Goal: Transaction & Acquisition: Book appointment/travel/reservation

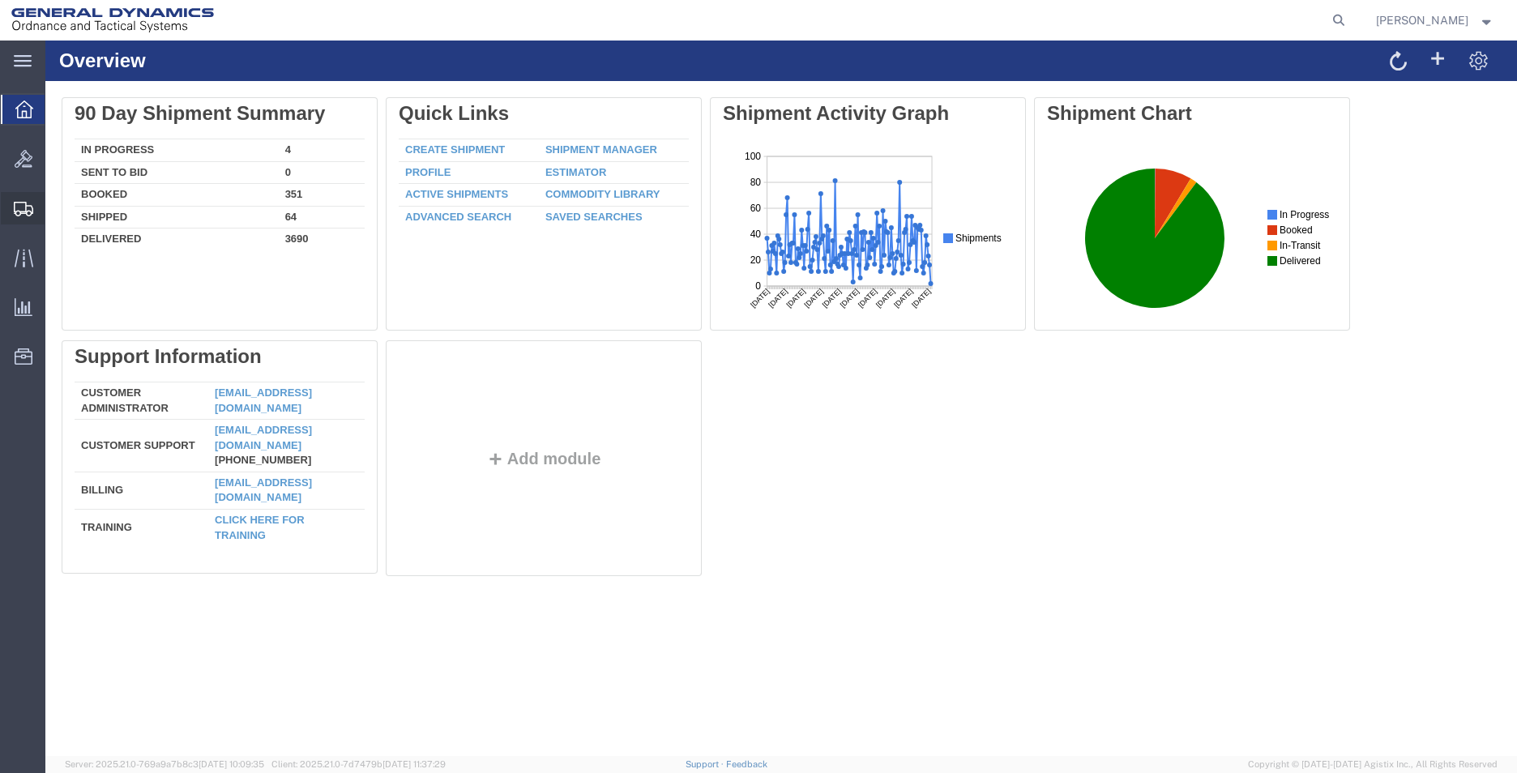
click at [0, 0] on span "Create Shipment" at bounding box center [0, 0] width 0 height 0
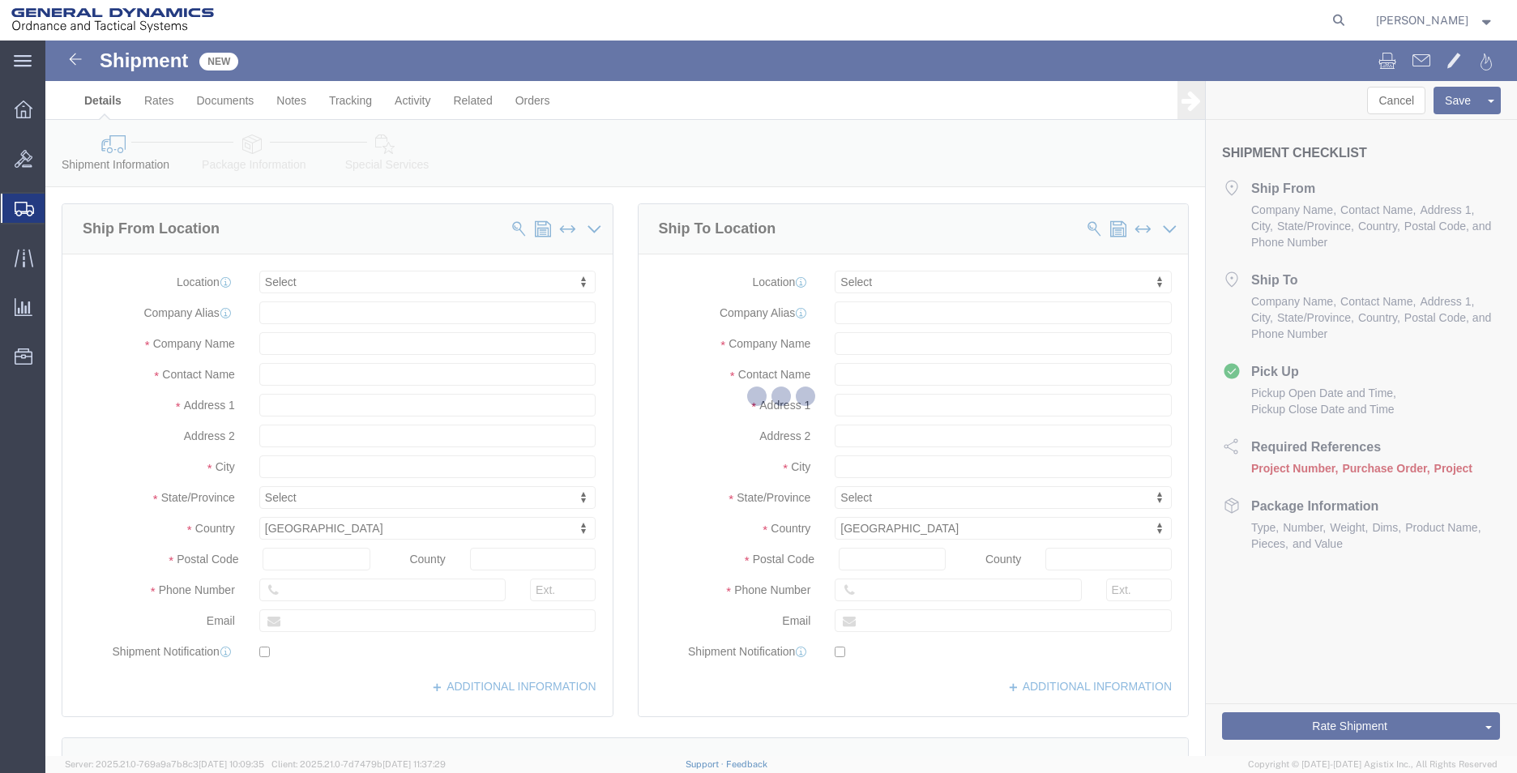
select select
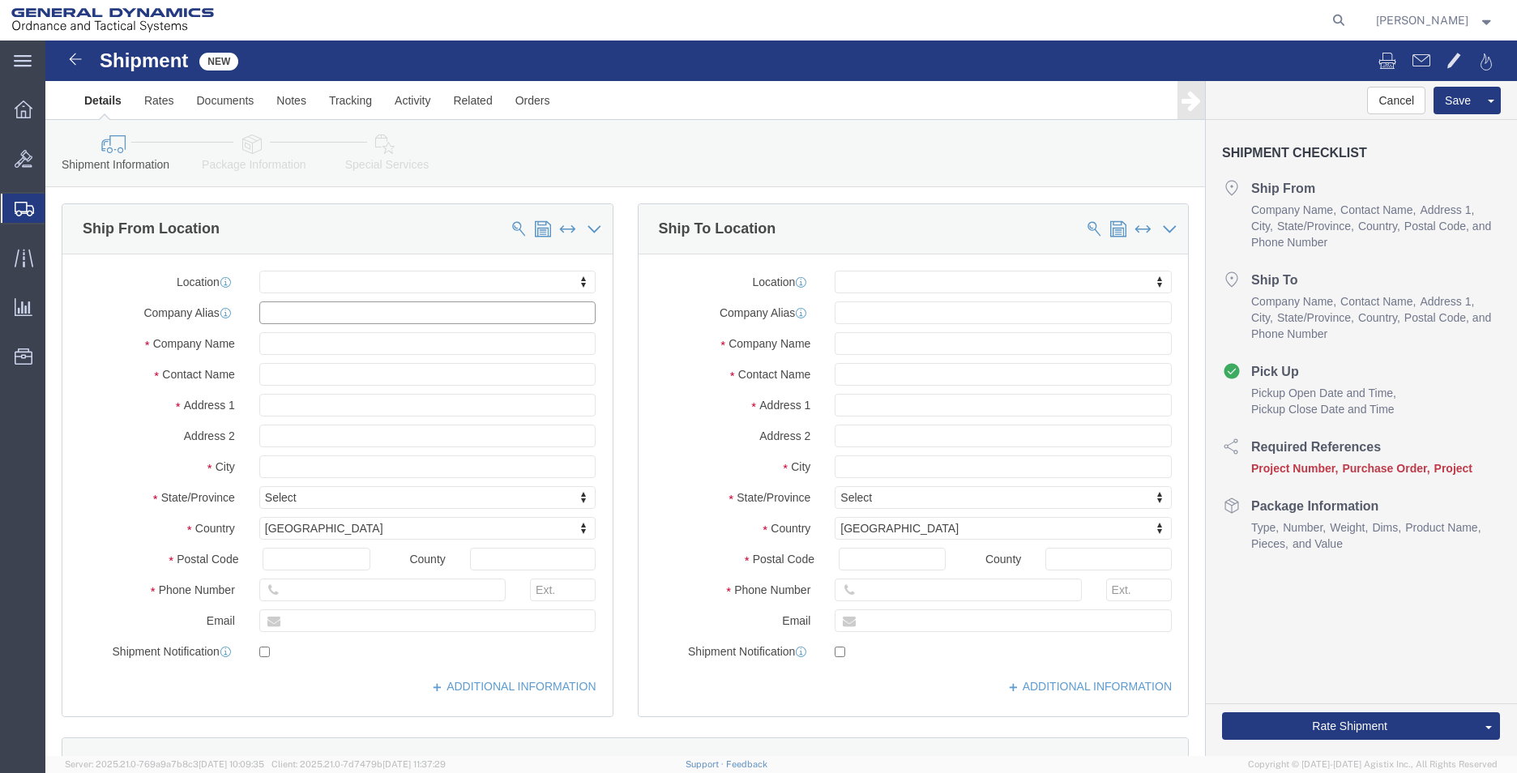
click input "text"
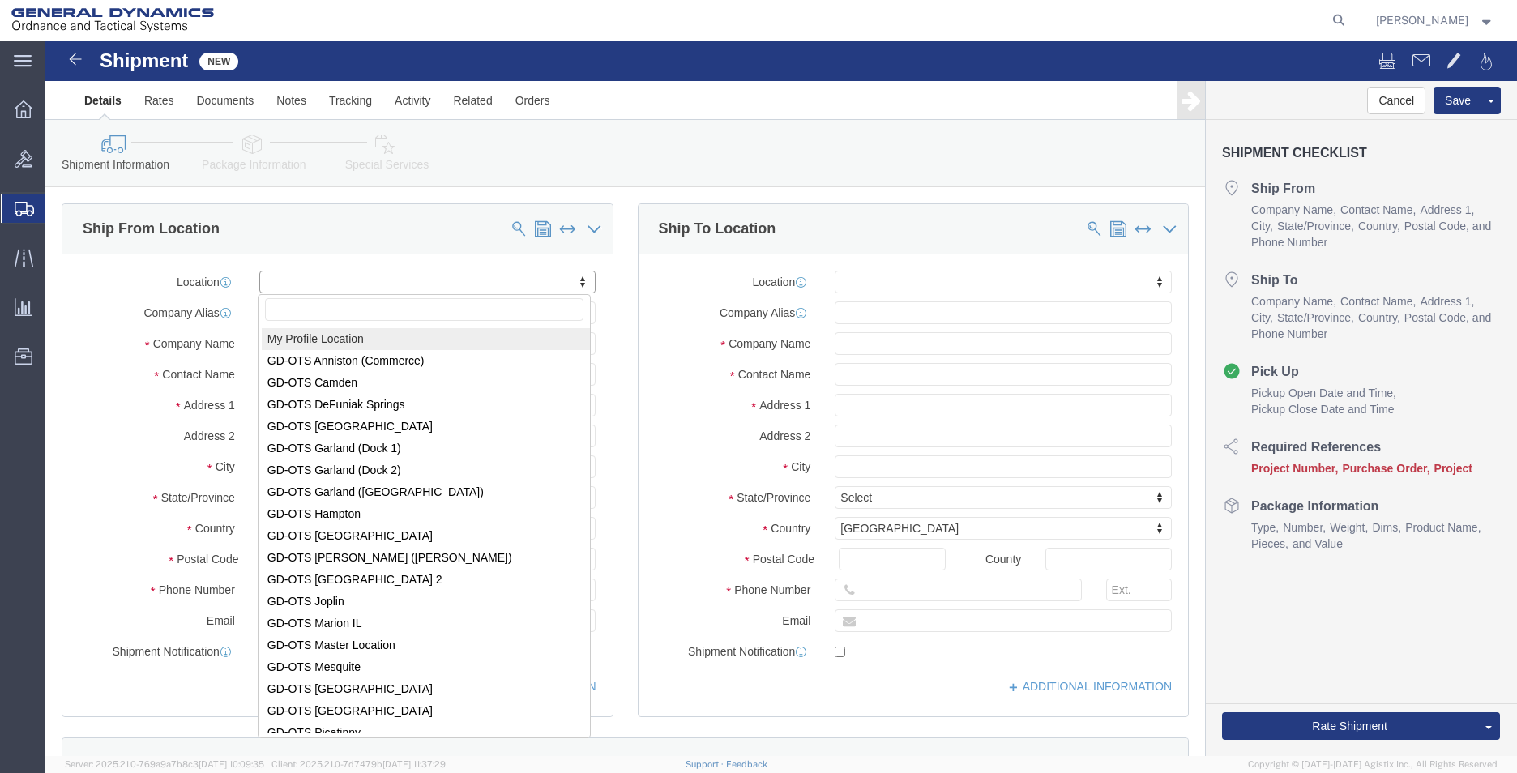
select select "MYPROFILE"
type input "1425 Commerce Boulevard"
type input "36207"
type input "2568351660"
type input "2358"
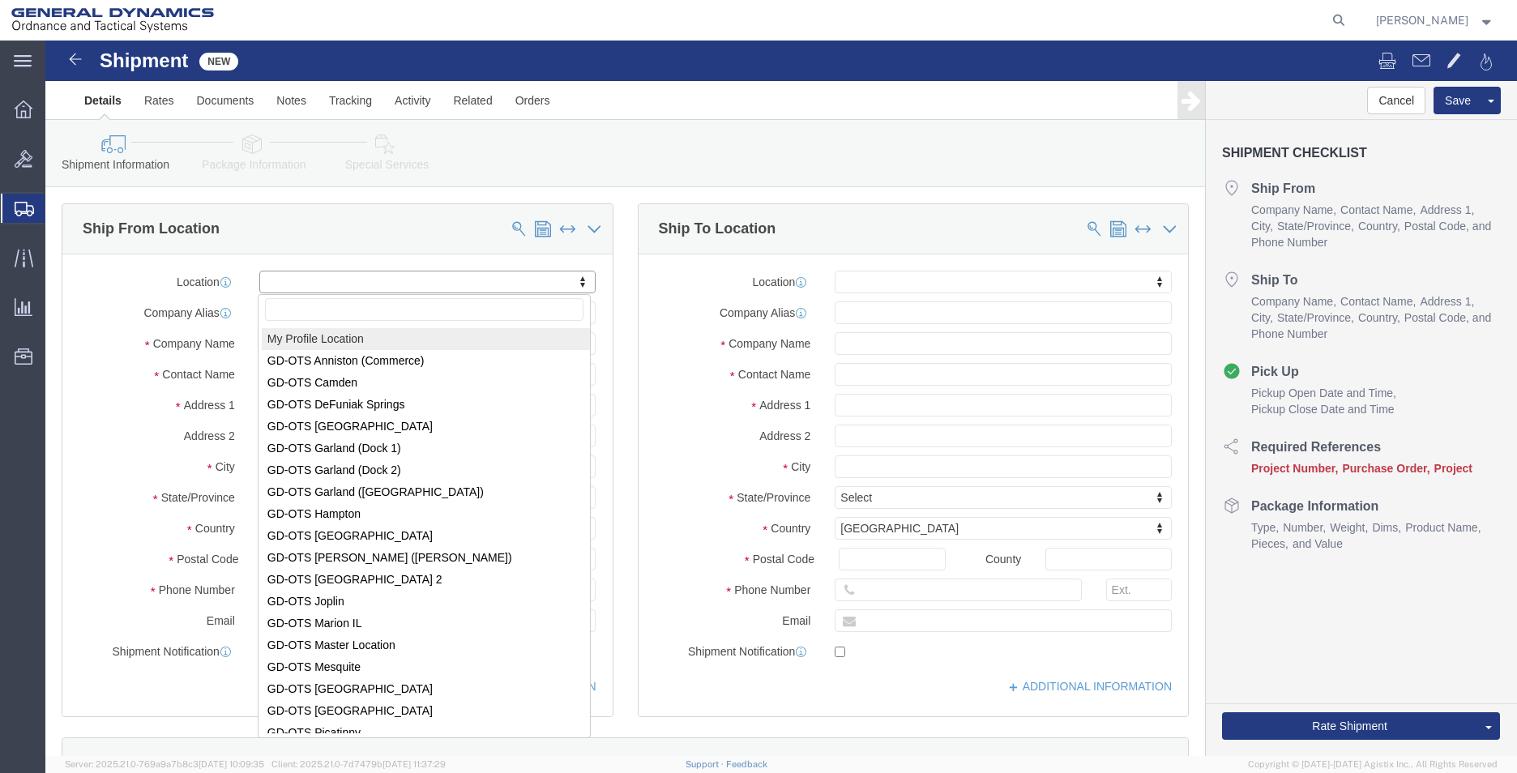
type input "lashirl.montgomery@gd-ots.com"
checkbox input "true"
type input "General Dynamics - OTS"
type input "LaShirl Montgomery"
type input "Anniston"
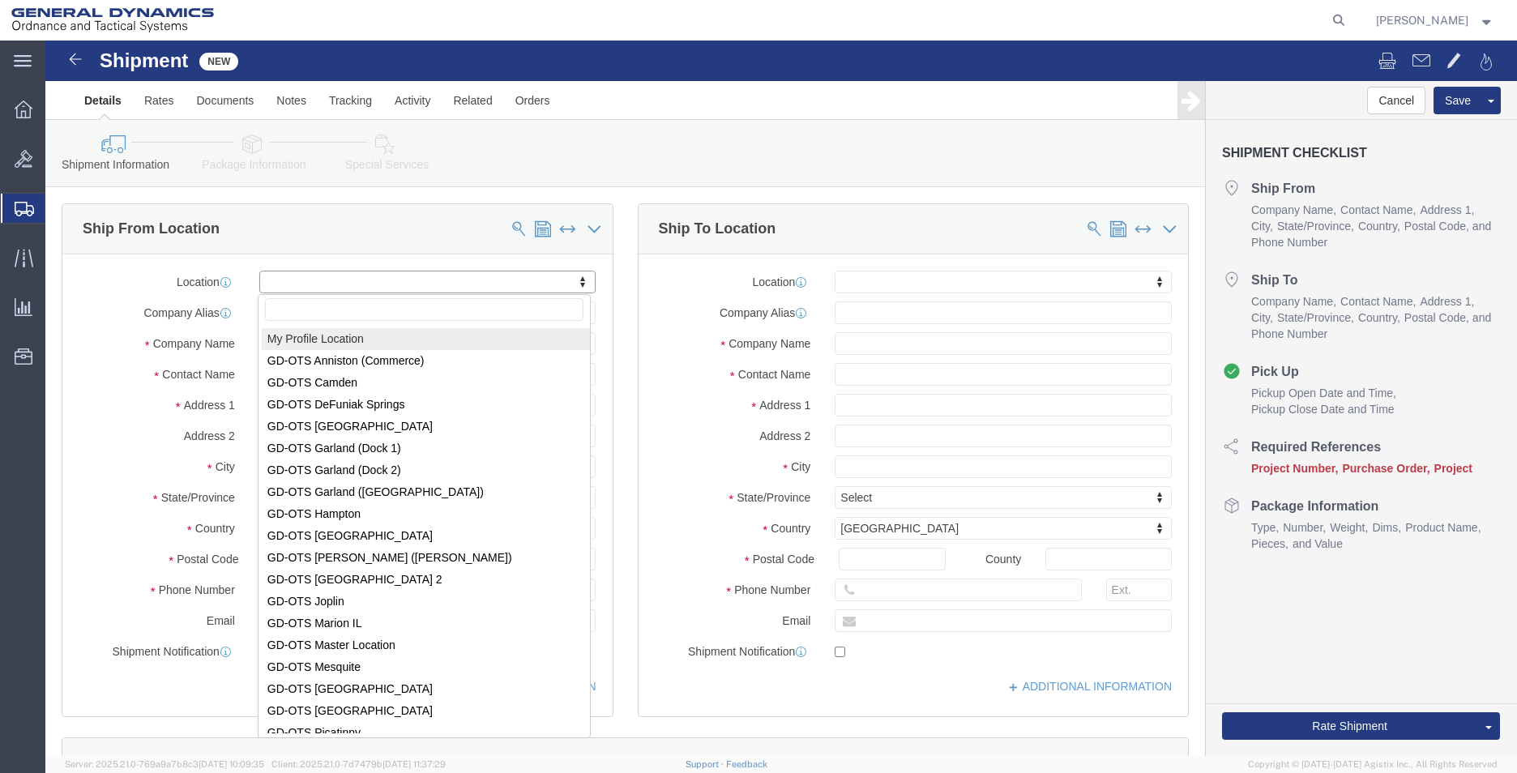
select select "AL"
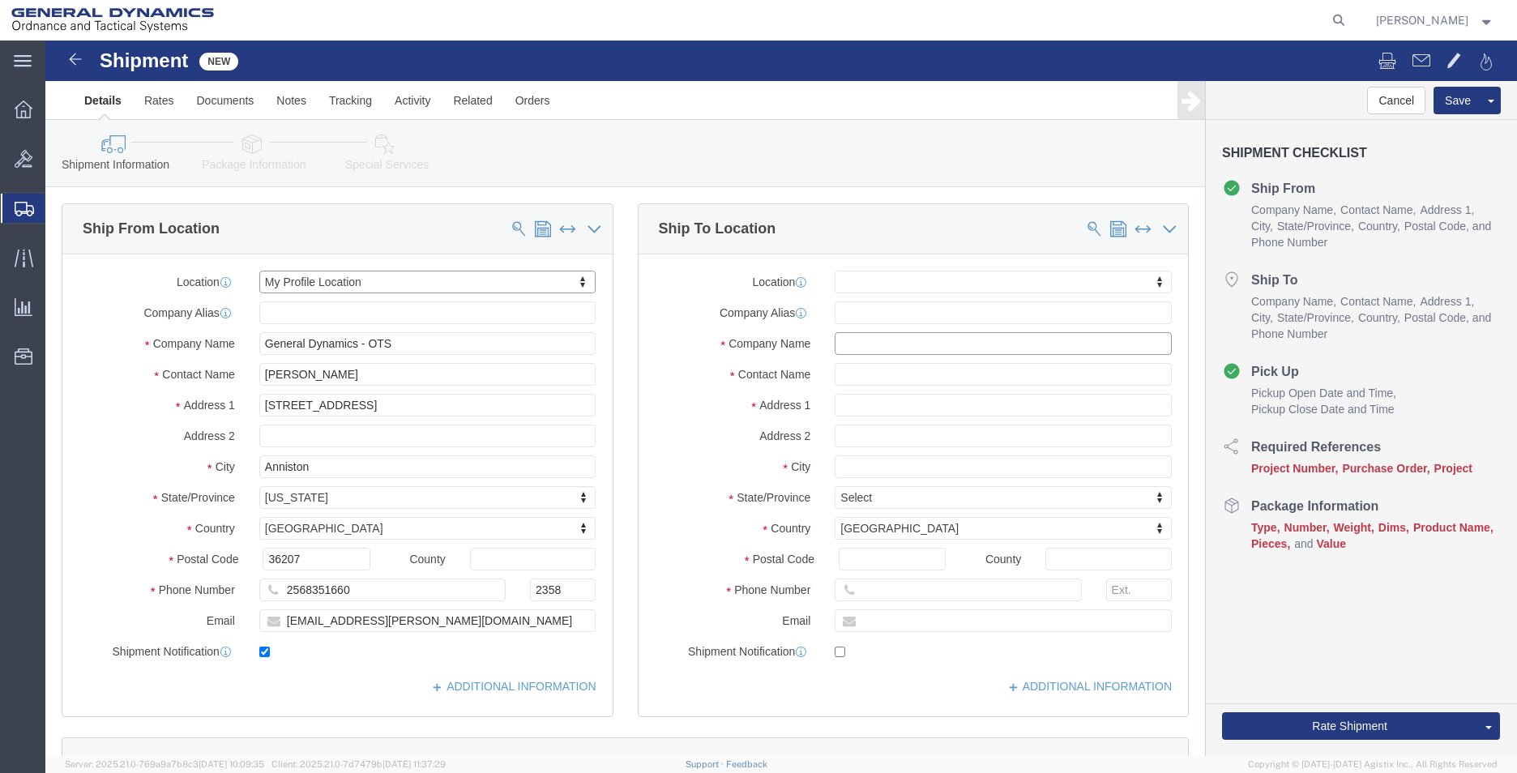
click input "text"
type input "LINDA EPPERSON"
type input "4201 STONEWALL RD"
select select
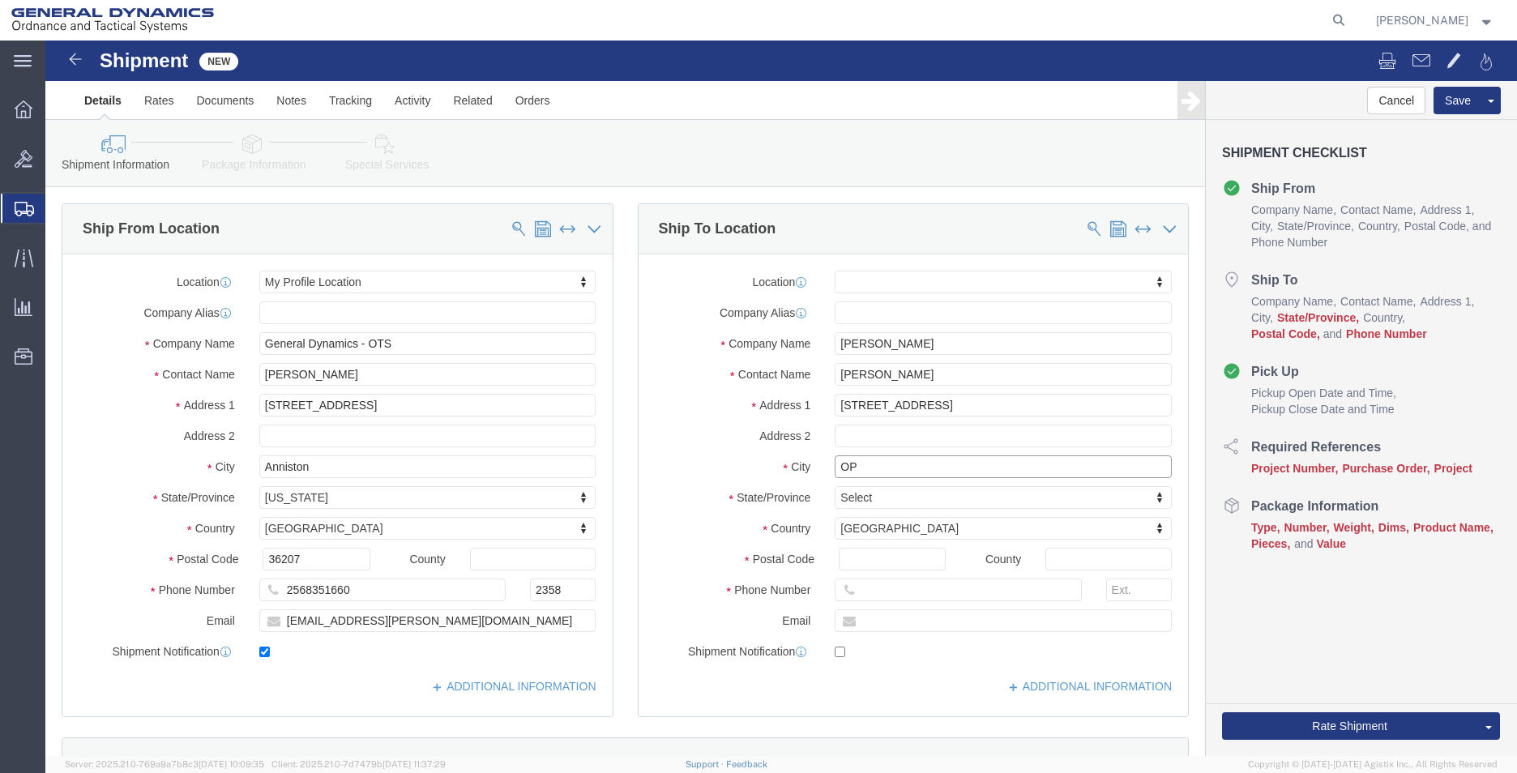
type input "O"
type input "OPELIKA"
select select
type input "A"
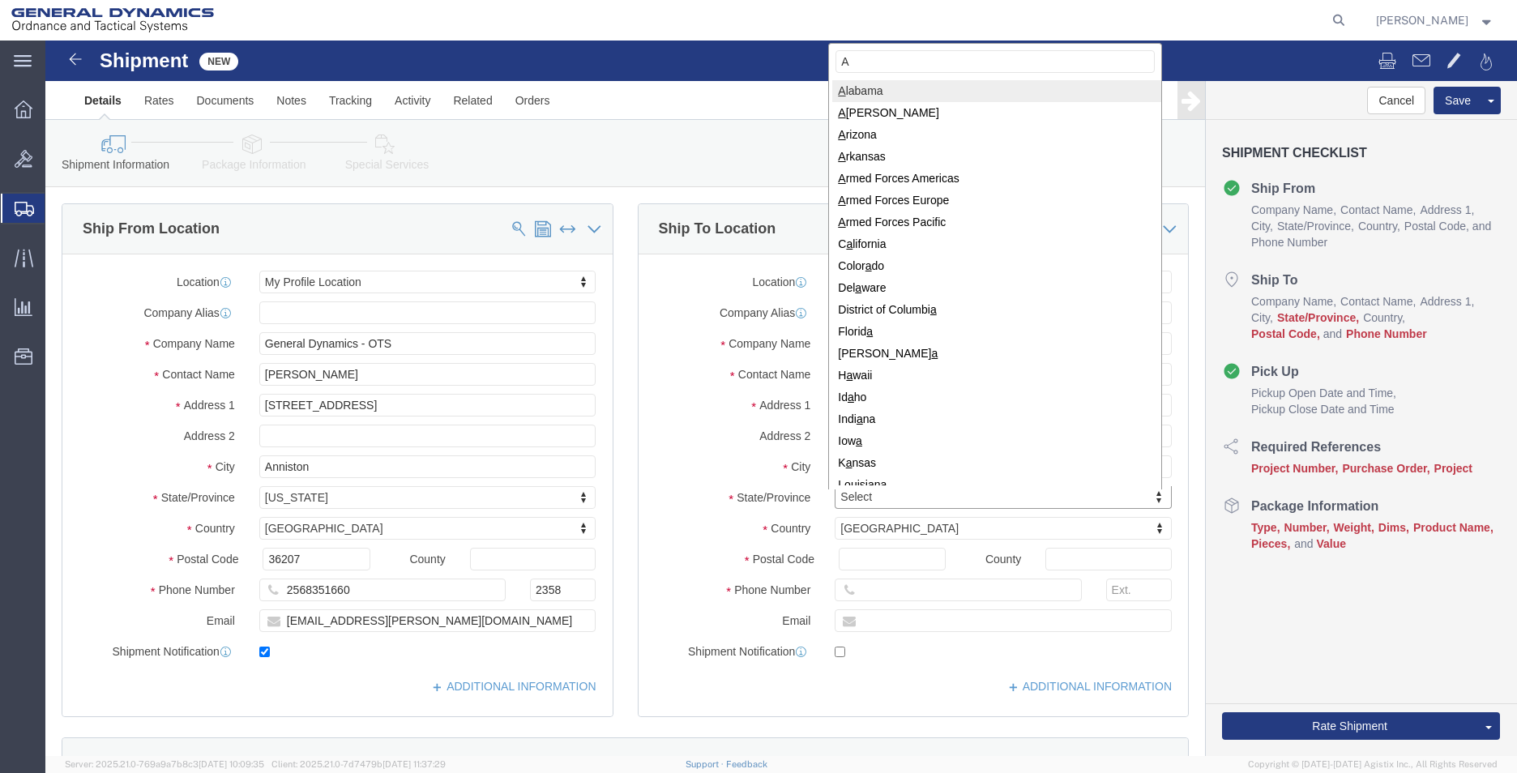
type input "AL"
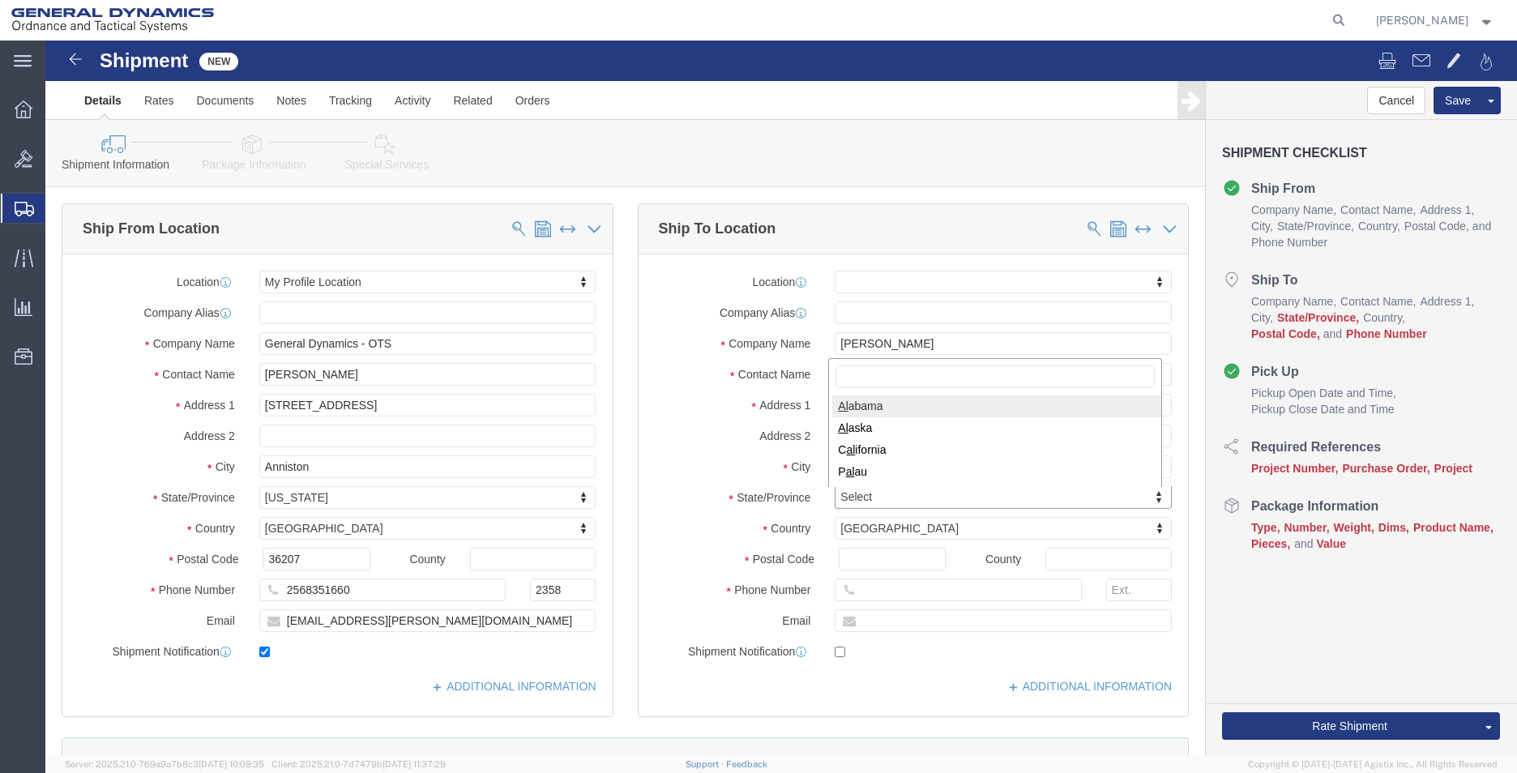
select select
select select "AL"
type input "36801"
select select
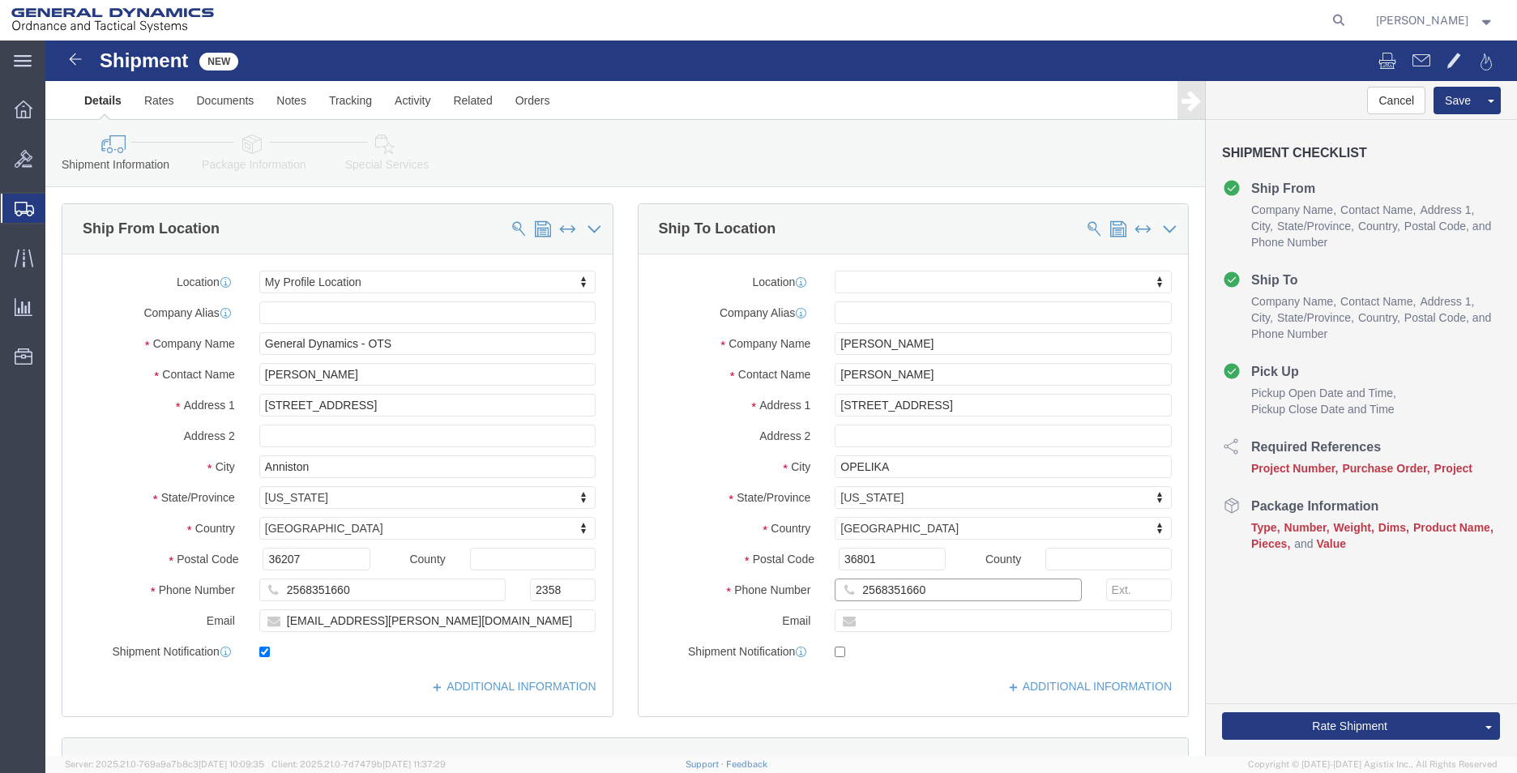
type input "2568351660"
type input "lashirl.montgomery@gd-ots.com"
checkbox input "true"
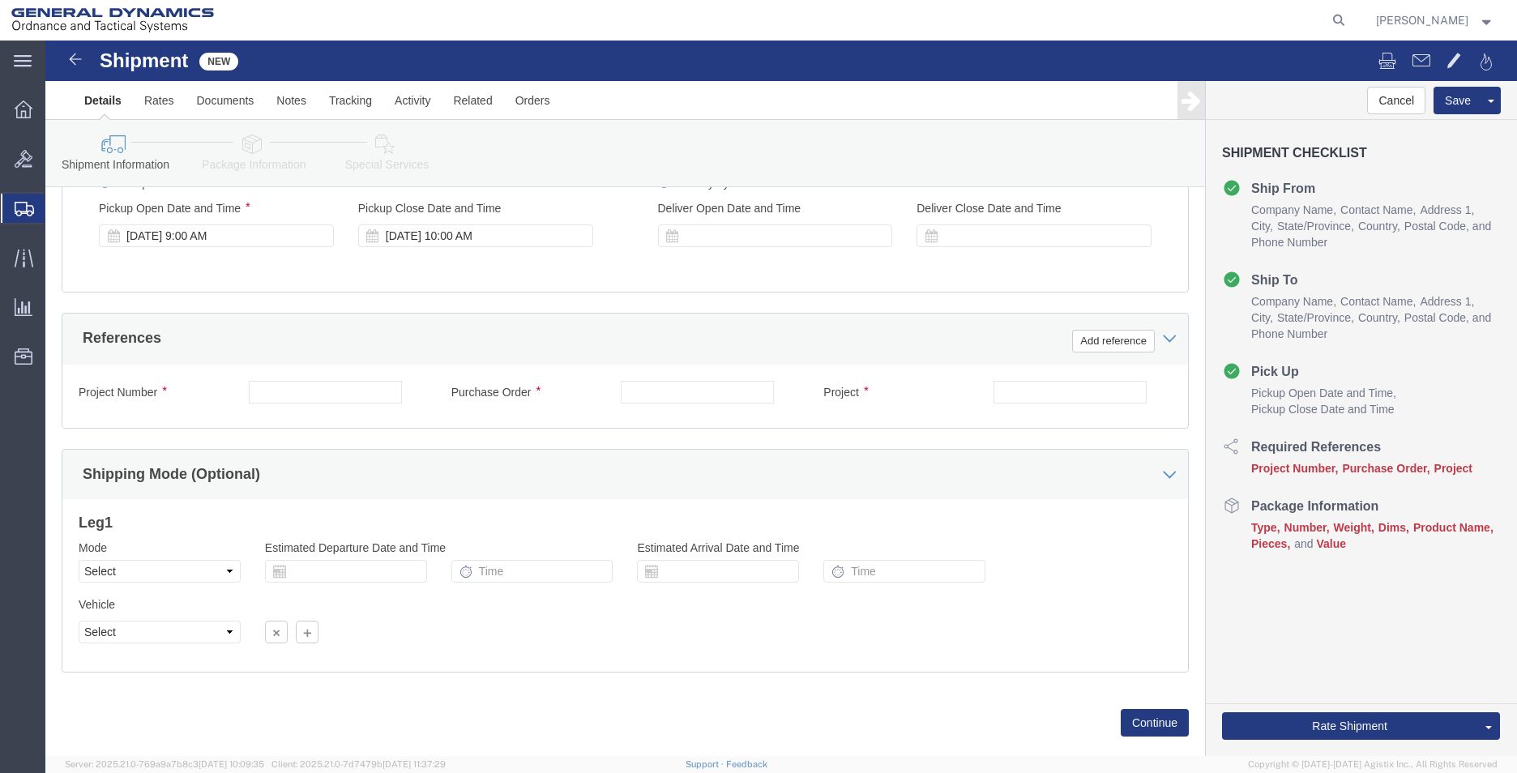
scroll to position [648, 0]
click input "text"
type input "555000"
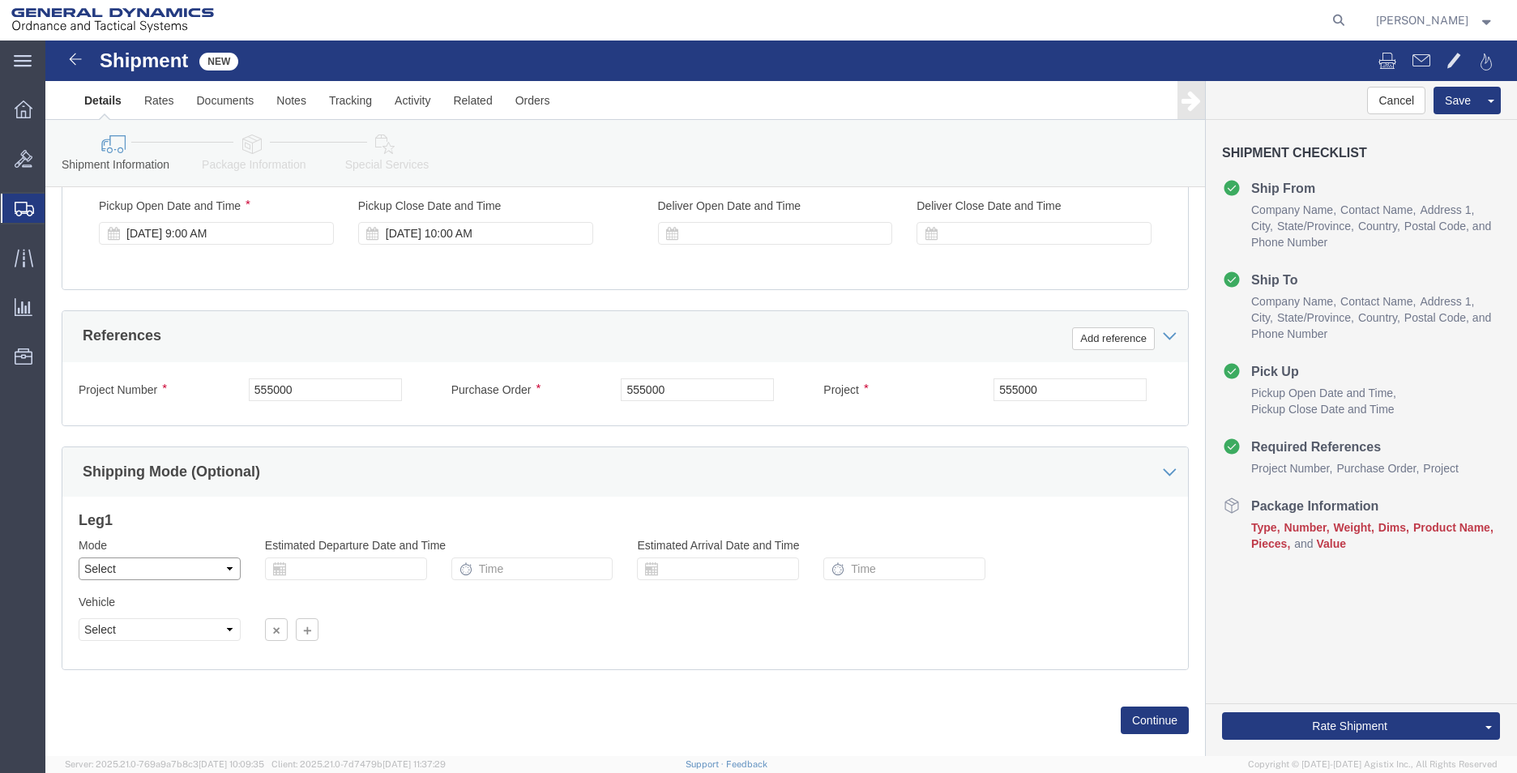
click select "Select Air Less than Truckload Multi-Leg Ocean Freight Rail Small Parcel Truckl…"
select select "SMAL"
click select "Select Air Less than Truckload Multi-Leg Ocean Freight Rail Small Parcel Truckl…"
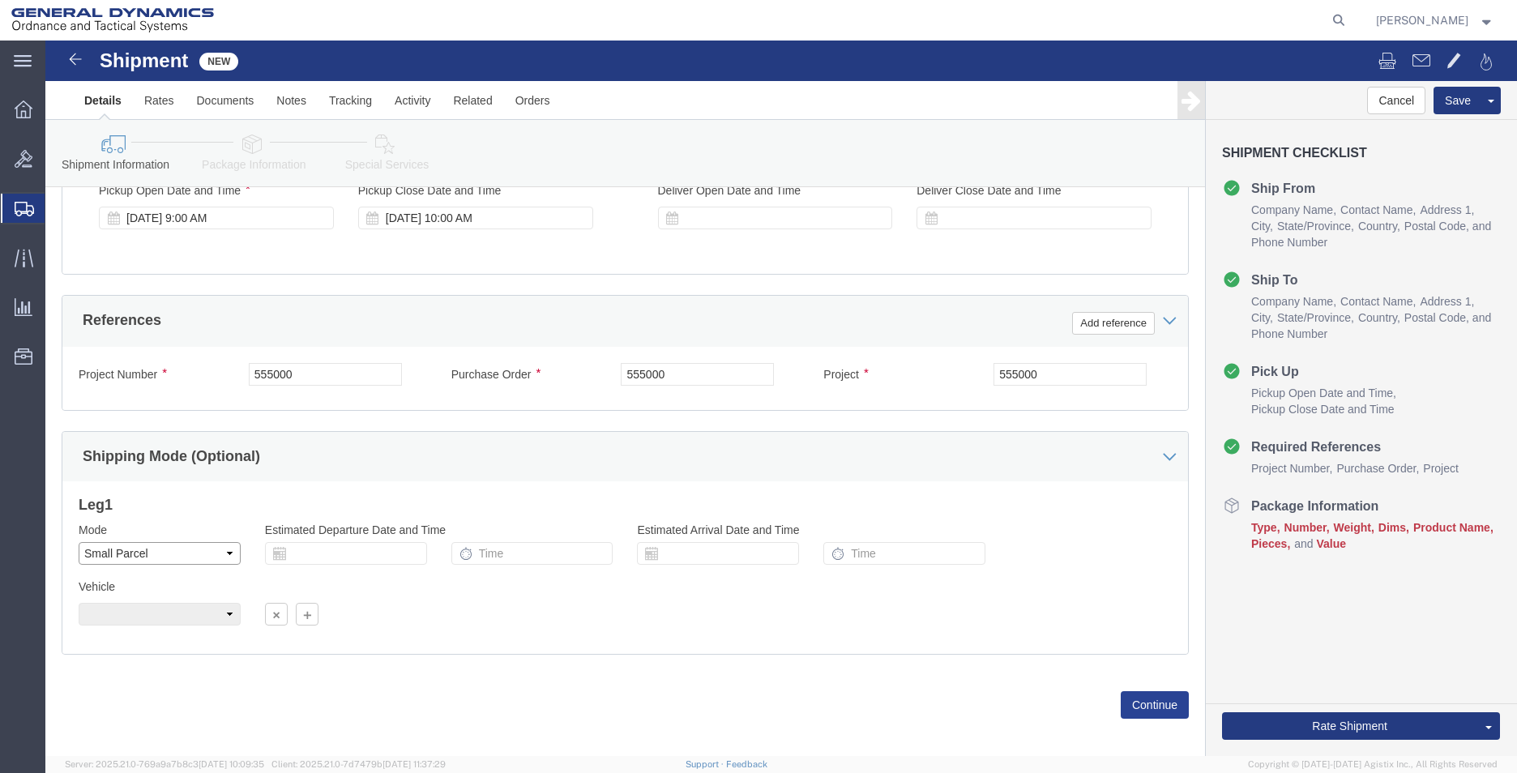
scroll to position [676, 0]
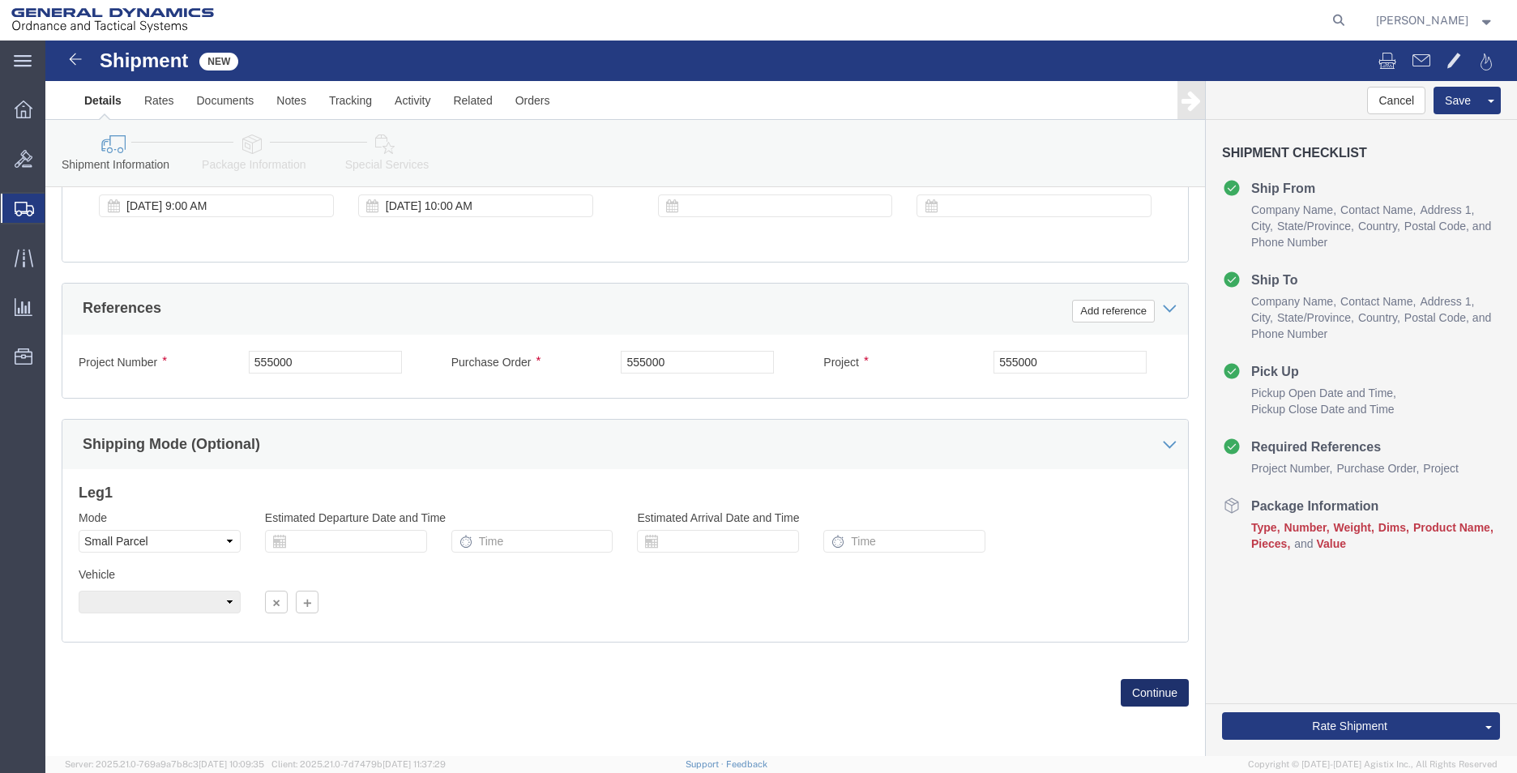
click button "Continue"
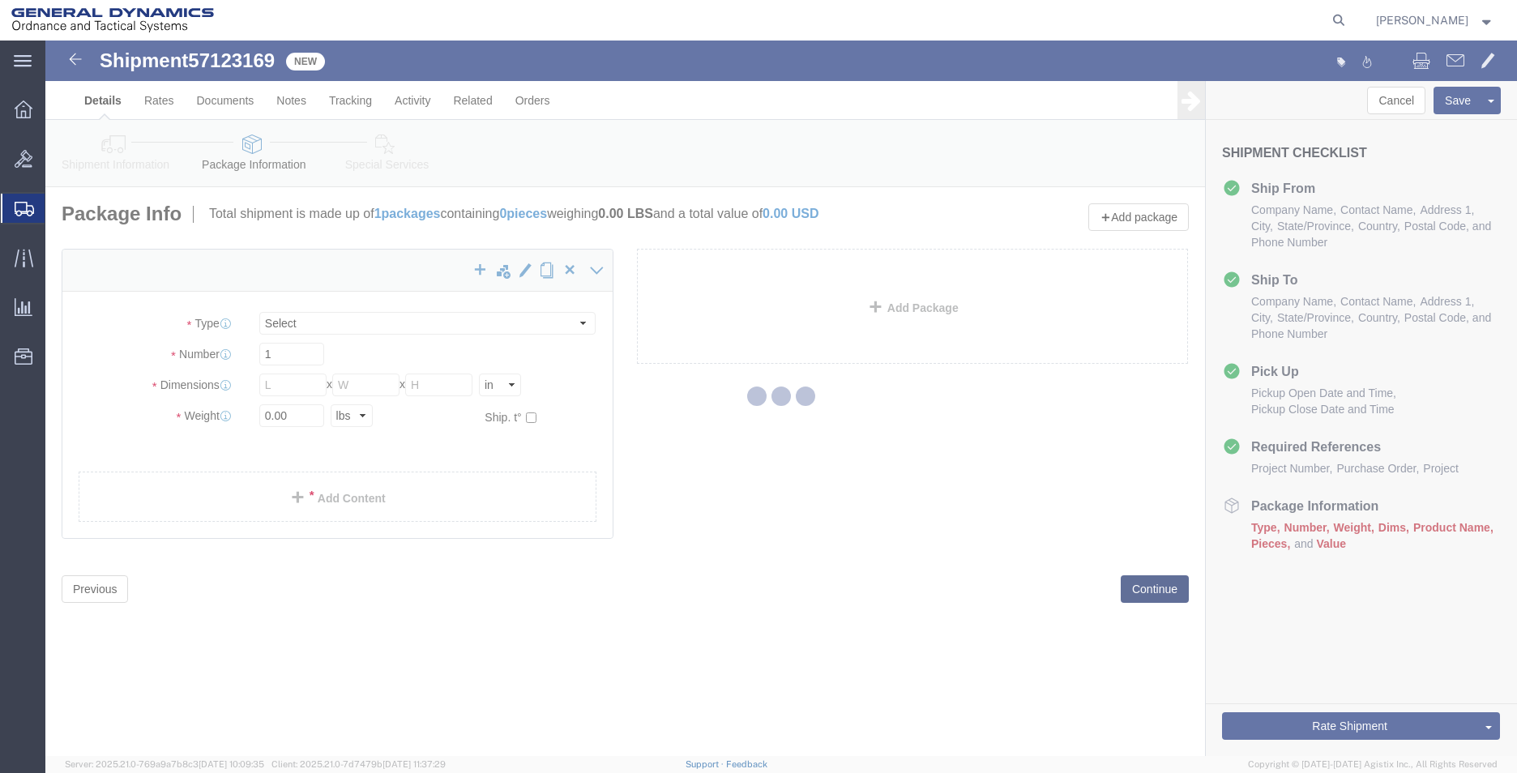
select select "YRPK"
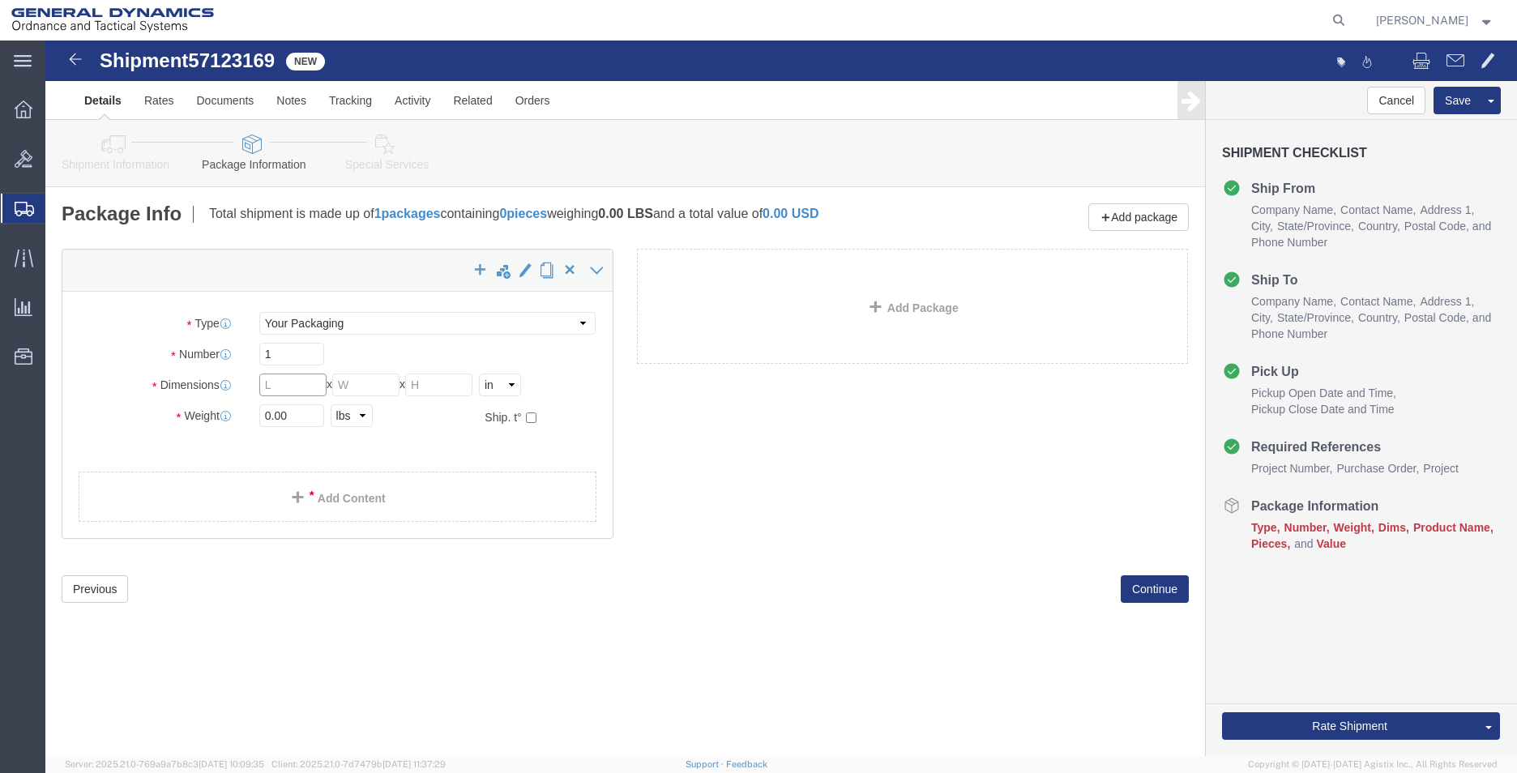
click input "text"
type input "13"
click input "text"
type input "8"
click input "text"
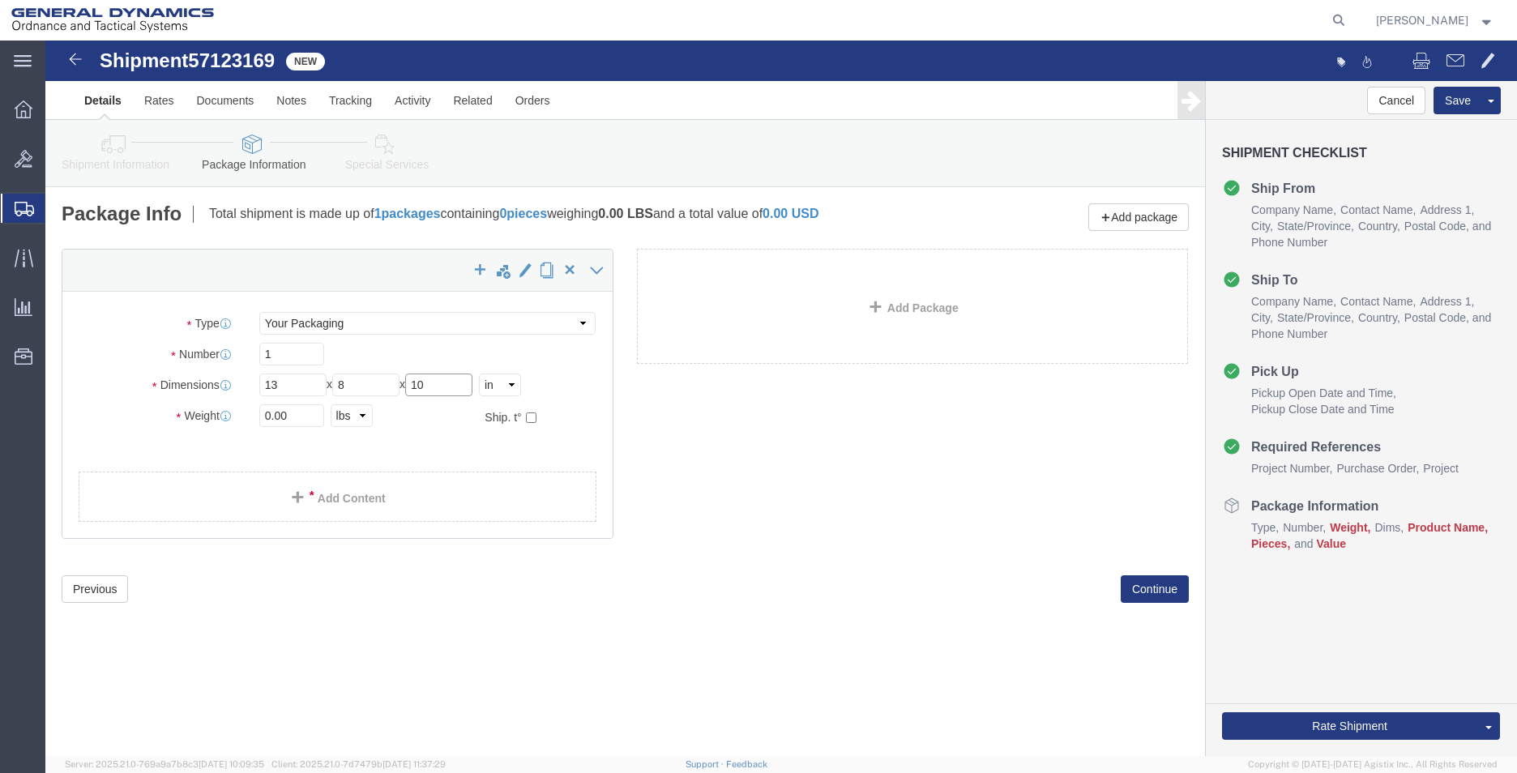
type input "10"
click input "0.00"
drag, startPoint x: 254, startPoint y: 377, endPoint x: 187, endPoint y: 363, distance: 68.7
click div "Package Type Select Envelope Large Box Medium Box PAK Rack Small Box Tube Your …"
type input "3"
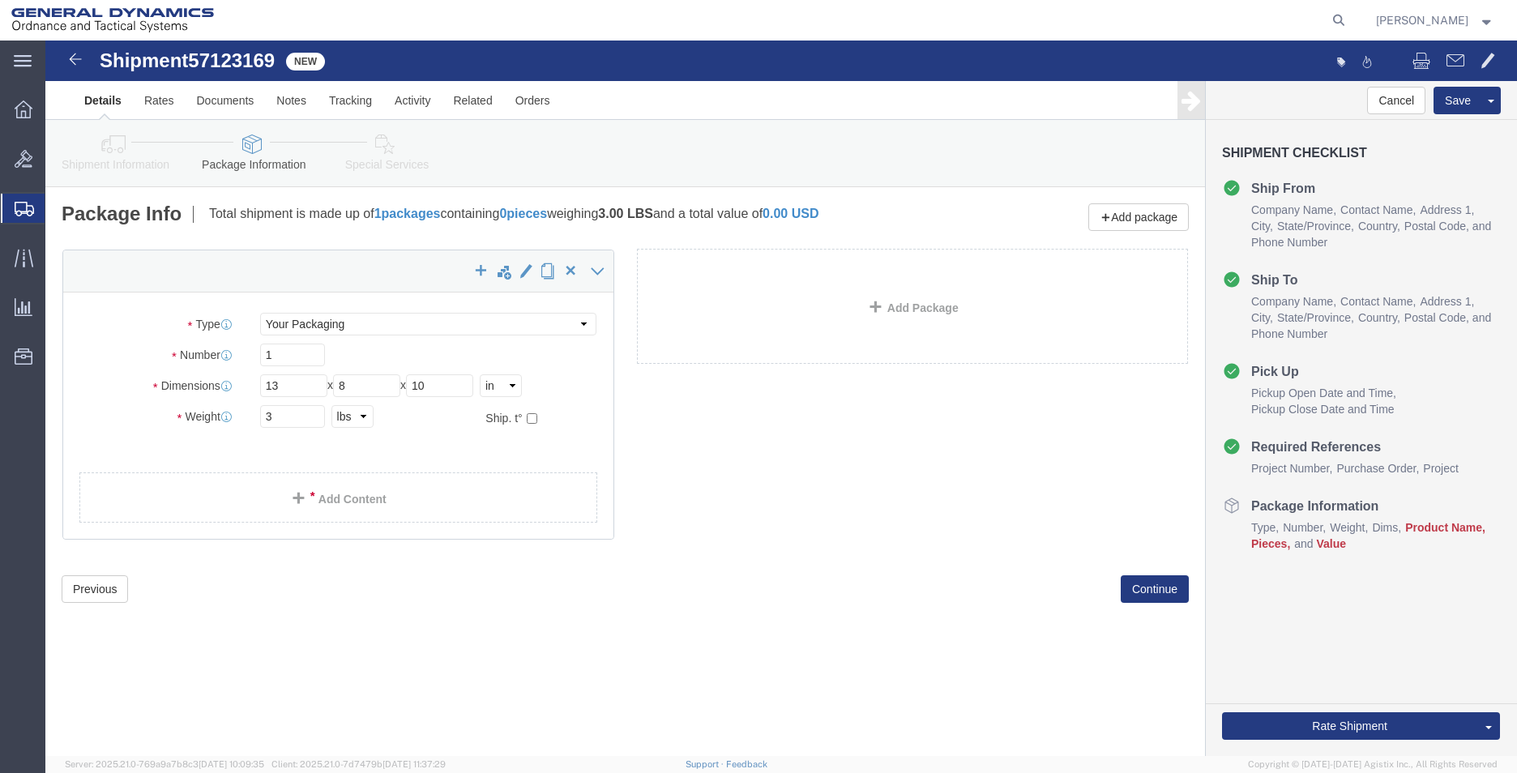
click div "x Package Type Select Envelope Large Box Medium Box PAK Rack Small Box Tube You…"
click link "Add Content"
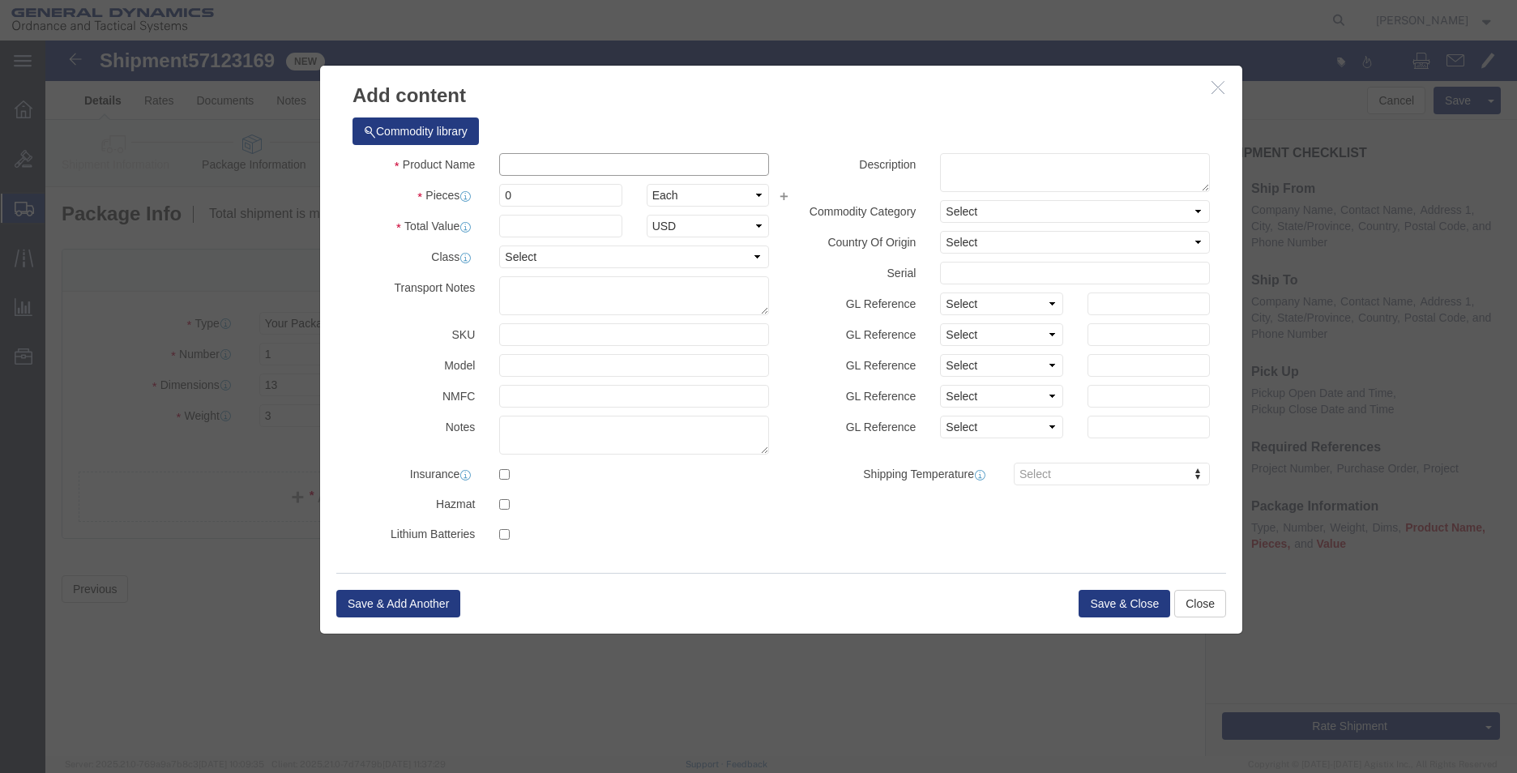
click input "text"
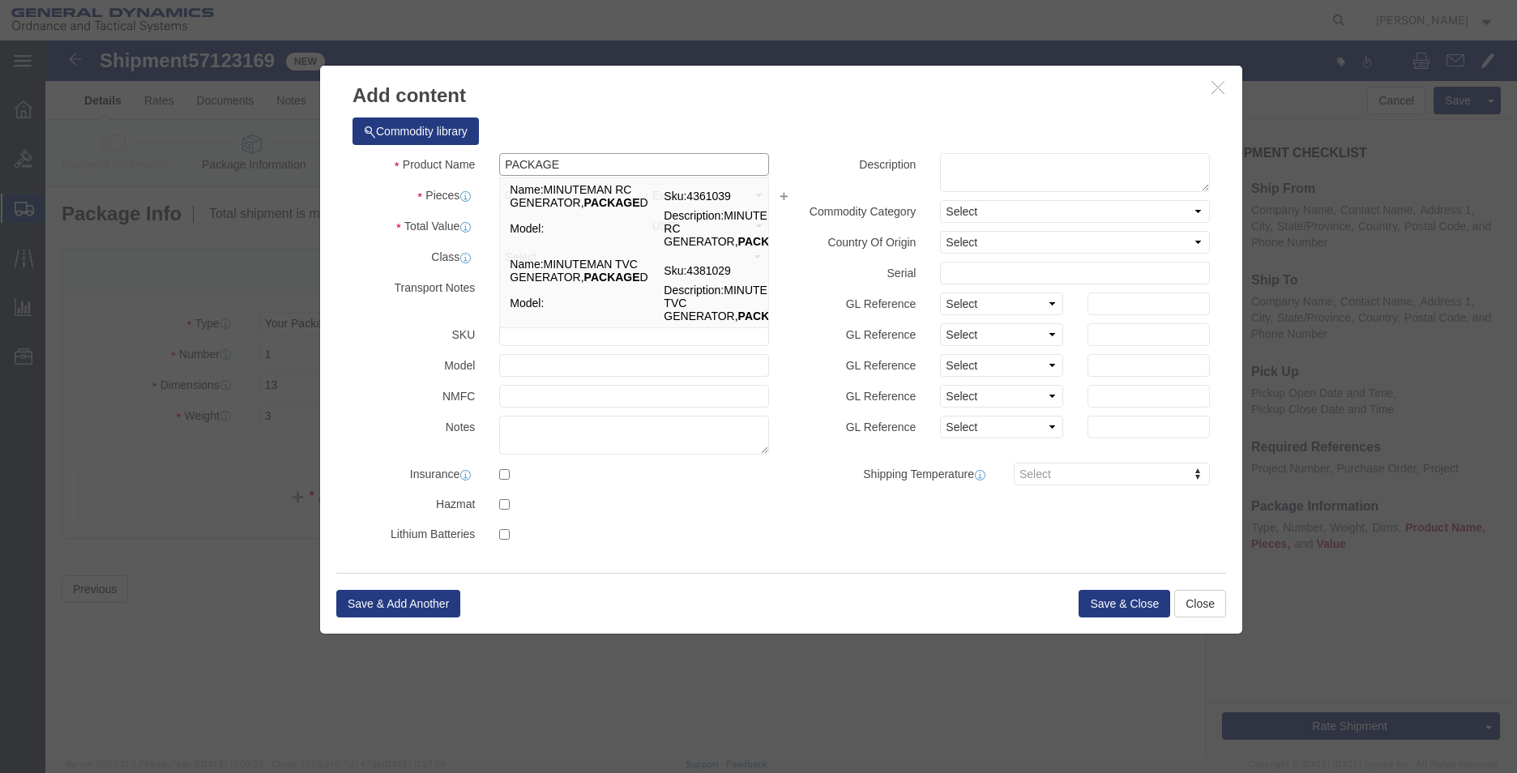
type input "PACKAGE"
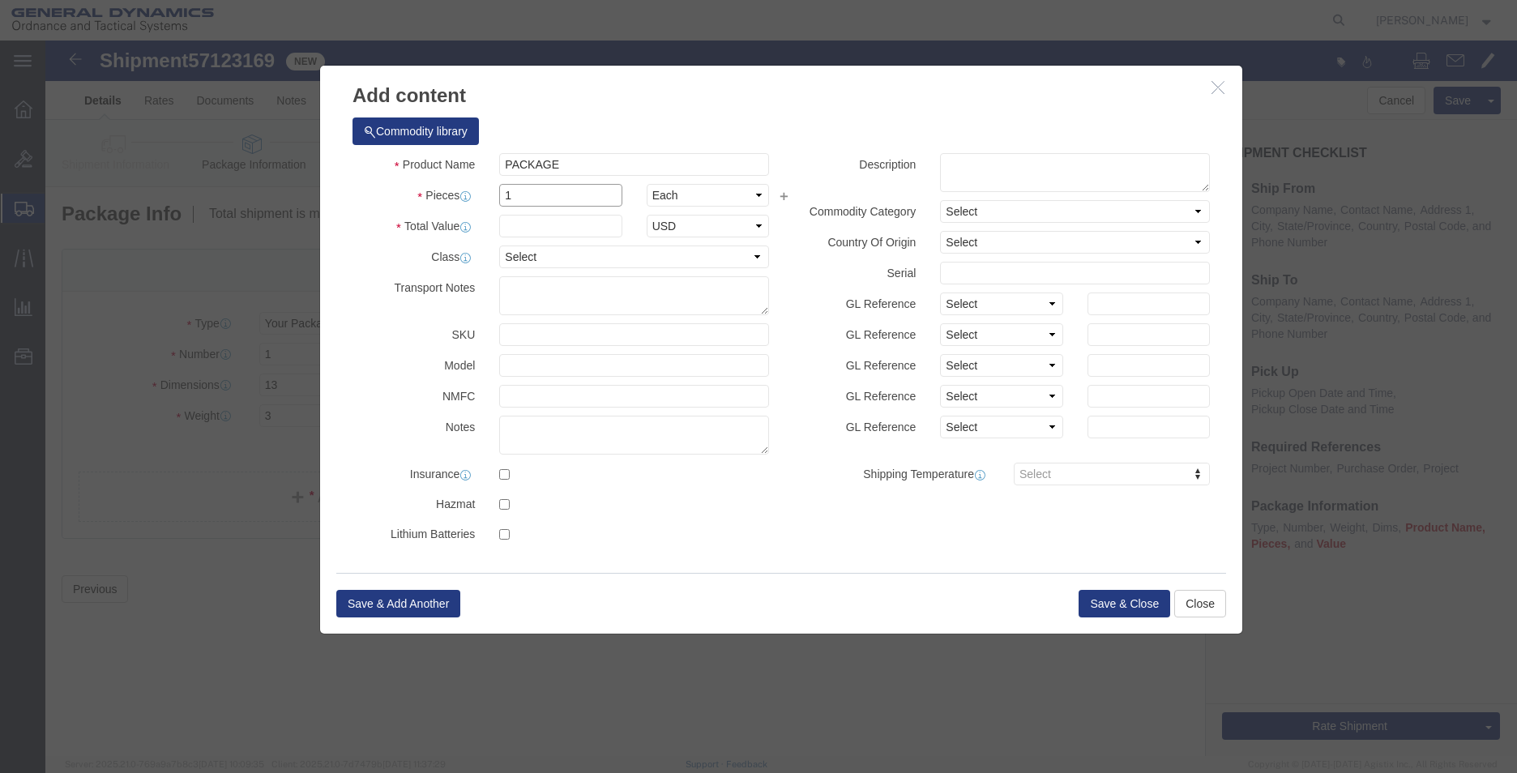
type input "1"
click button "Save & Close"
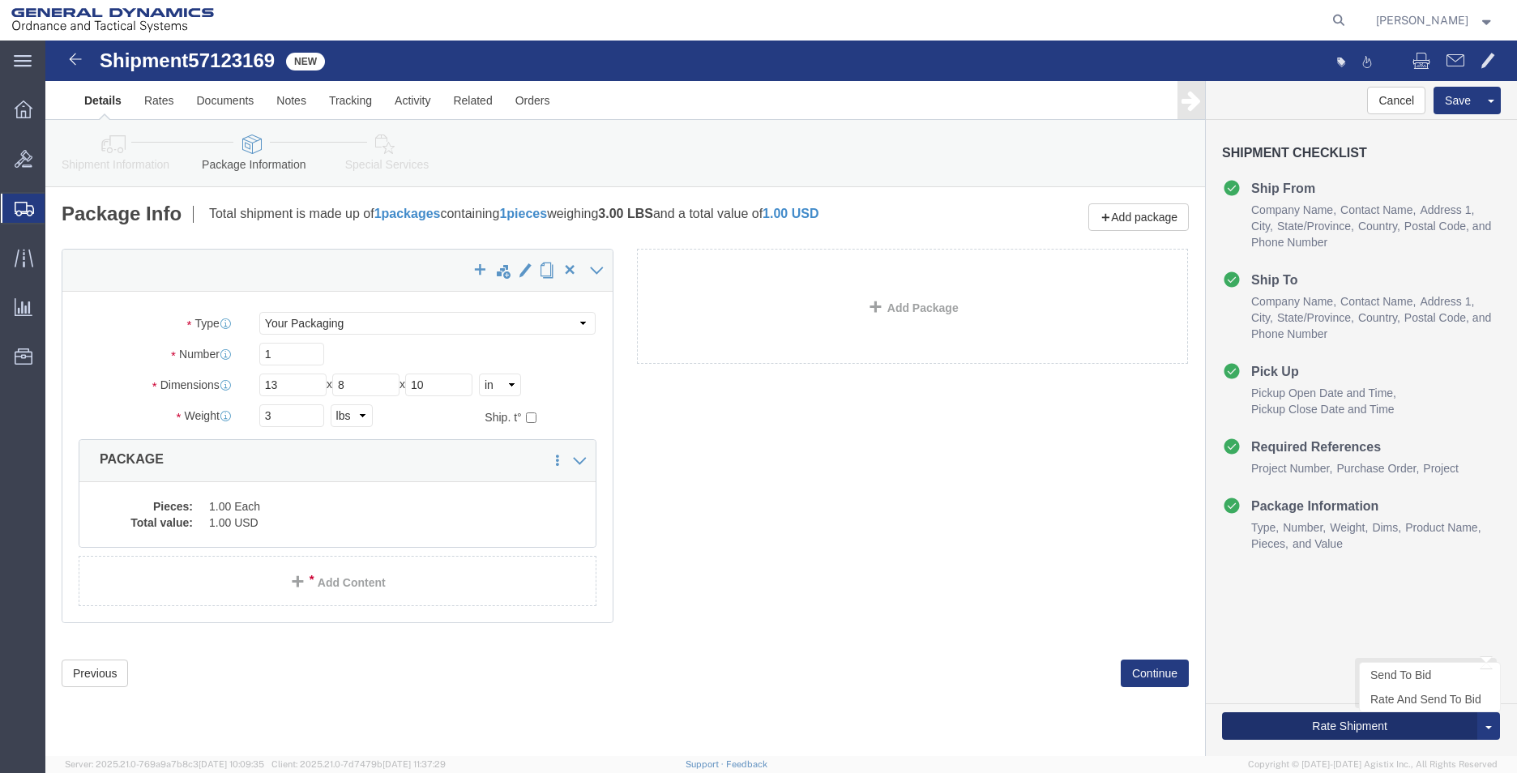
click button "Rate Shipment"
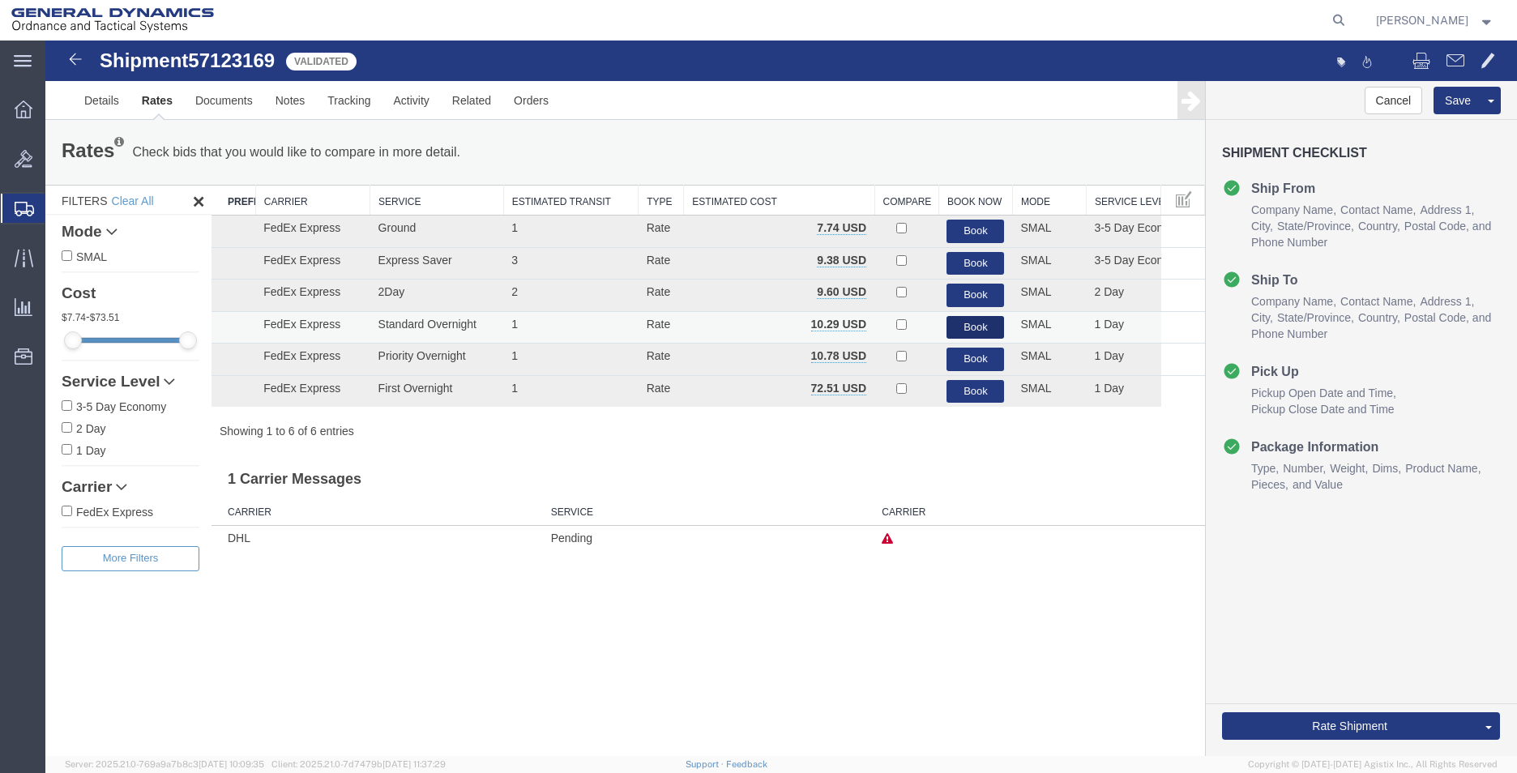
click at [978, 331] on button "Book" at bounding box center [975, 328] width 58 height 24
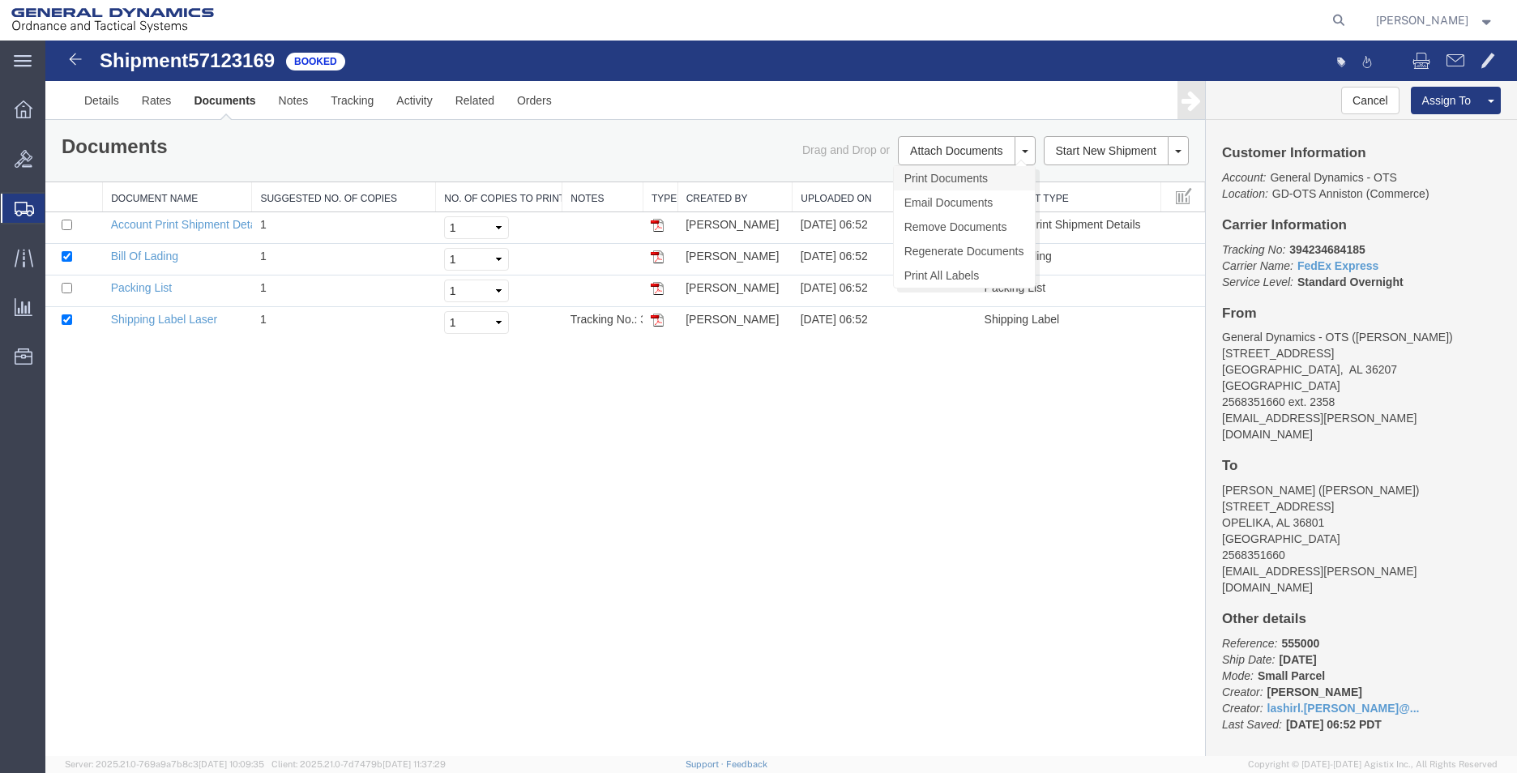
click at [977, 182] on link "Print Documents" at bounding box center [964, 178] width 141 height 24
